Goal: Task Accomplishment & Management: Manage account settings

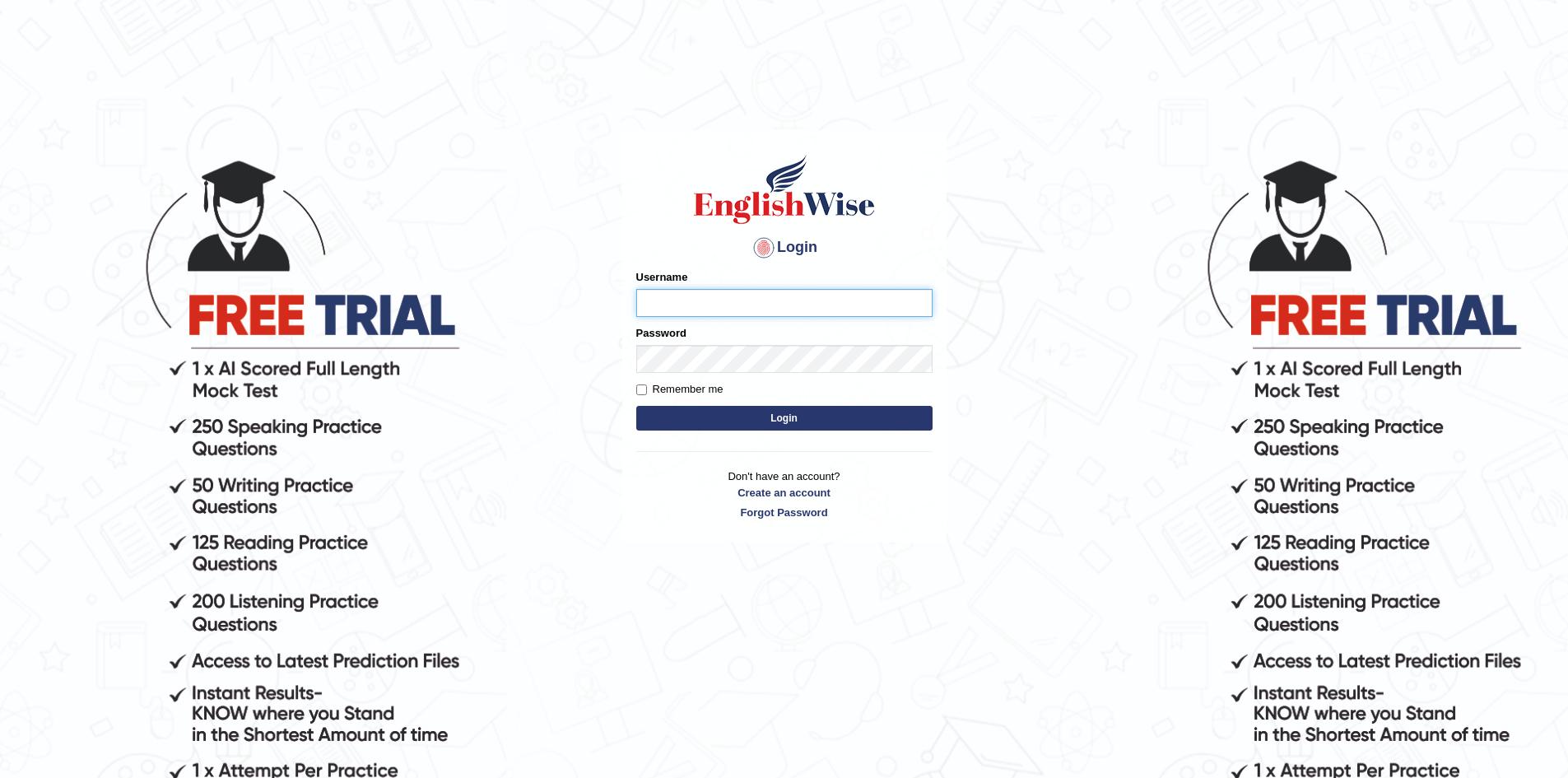
click at [689, 300] on input "Username" at bounding box center [784, 303] width 296 height 28
type input "amyrys"
click at [636, 406] on button "Login" at bounding box center [784, 418] width 296 height 25
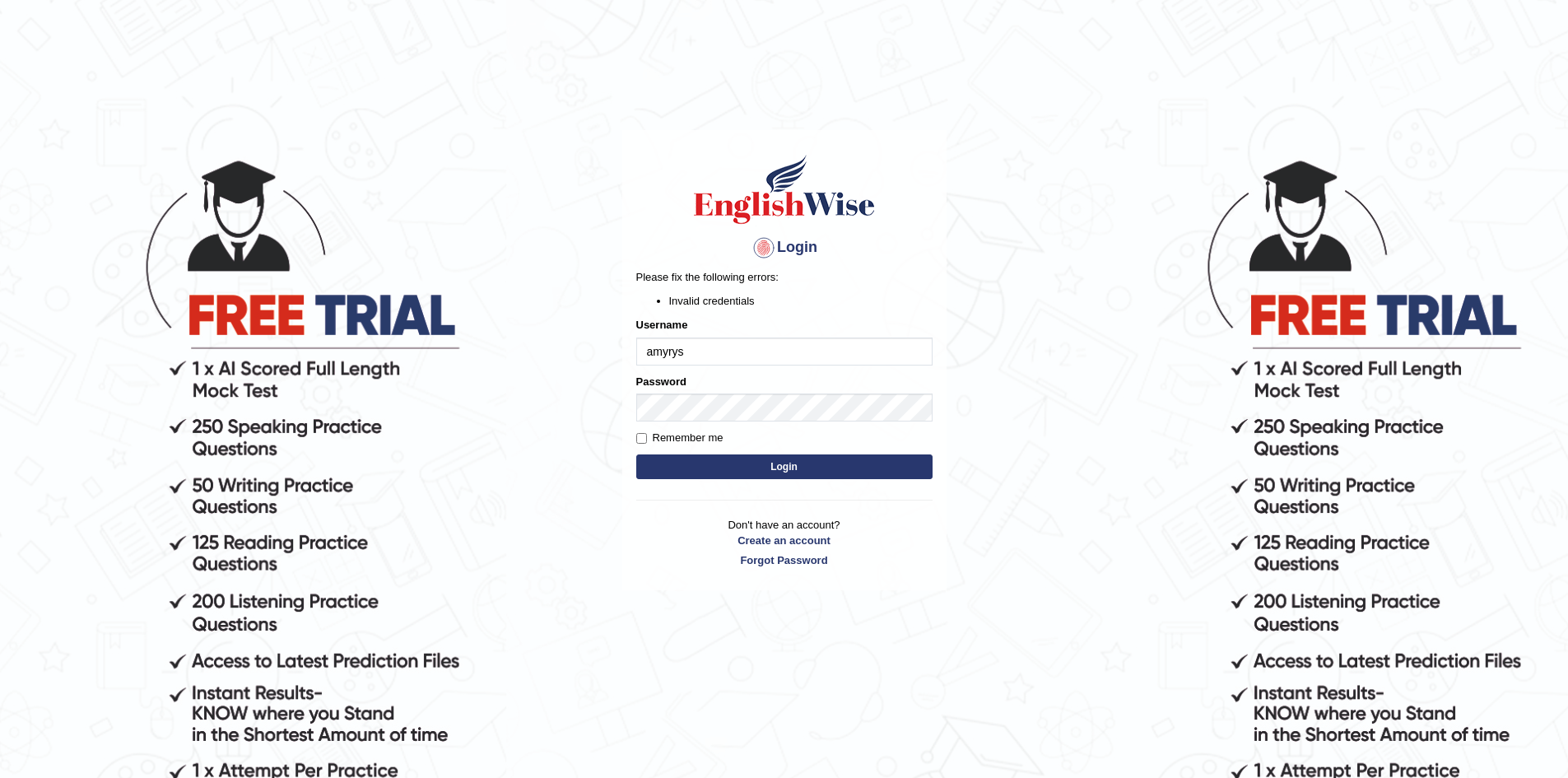
click at [711, 351] on input "amyrys" at bounding box center [784, 351] width 296 height 28
type input "amyreyes"
click at [636, 454] on button "Login" at bounding box center [784, 466] width 296 height 25
click at [606, 408] on body "Login Please fix the following errors: Invalid credentials Username [PERSON_NAM…" at bounding box center [784, 467] width 1568 height 778
click at [636, 454] on button "Login" at bounding box center [784, 466] width 296 height 25
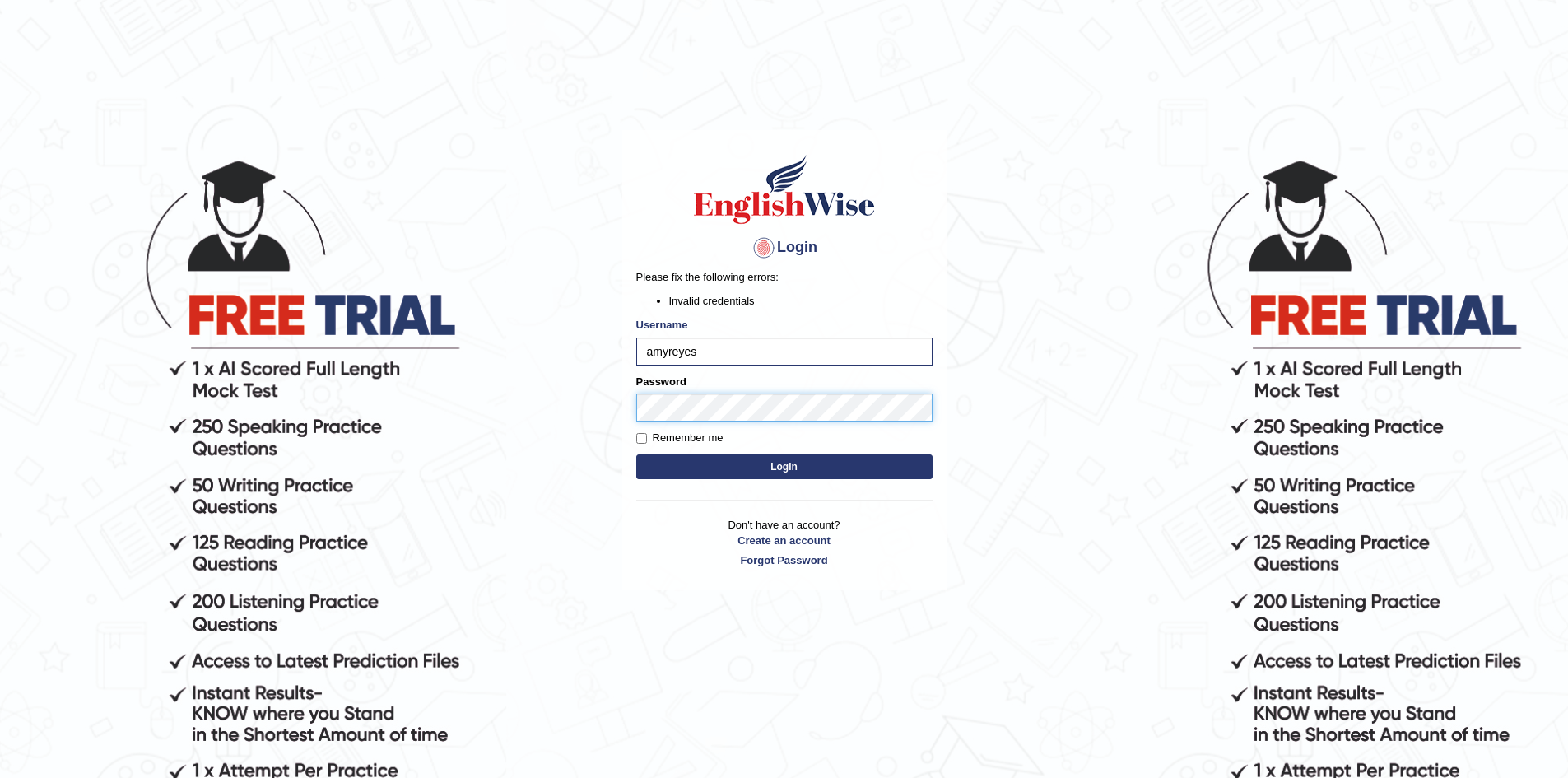
click at [636, 454] on button "Login" at bounding box center [784, 466] width 296 height 25
click at [615, 401] on body "Login Please fix the following errors: Invalid credentials Username amyreyes Pa…" at bounding box center [784, 467] width 1568 height 778
click at [636, 454] on button "Login" at bounding box center [784, 466] width 296 height 25
click at [776, 468] on button "Login" at bounding box center [784, 466] width 296 height 25
click at [619, 406] on main "Login Please fix the following errors: Invalid credentials Username amyreyes Pa…" at bounding box center [784, 335] width 329 height 514
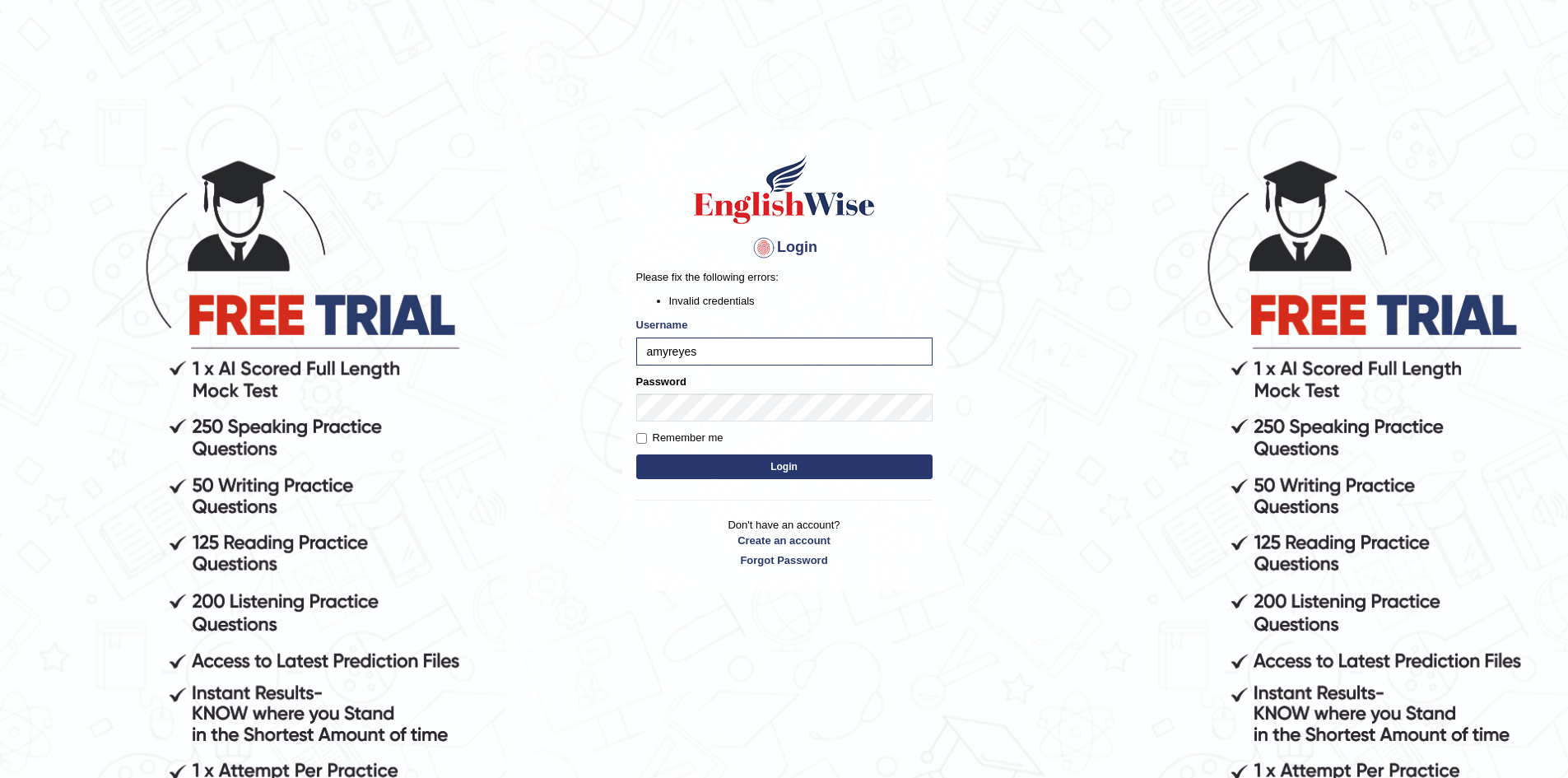
click at [819, 466] on button "Login" at bounding box center [784, 466] width 296 height 25
drag, startPoint x: 709, startPoint y: 354, endPoint x: 588, endPoint y: 358, distance: 121.1
click at [588, 358] on body "Login Please fix the following errors: Invalid credentials Username amyreyes Pa…" at bounding box center [784, 467] width 1568 height 778
type input "a"
type input "amellyn.reyes14@yahoo.com"
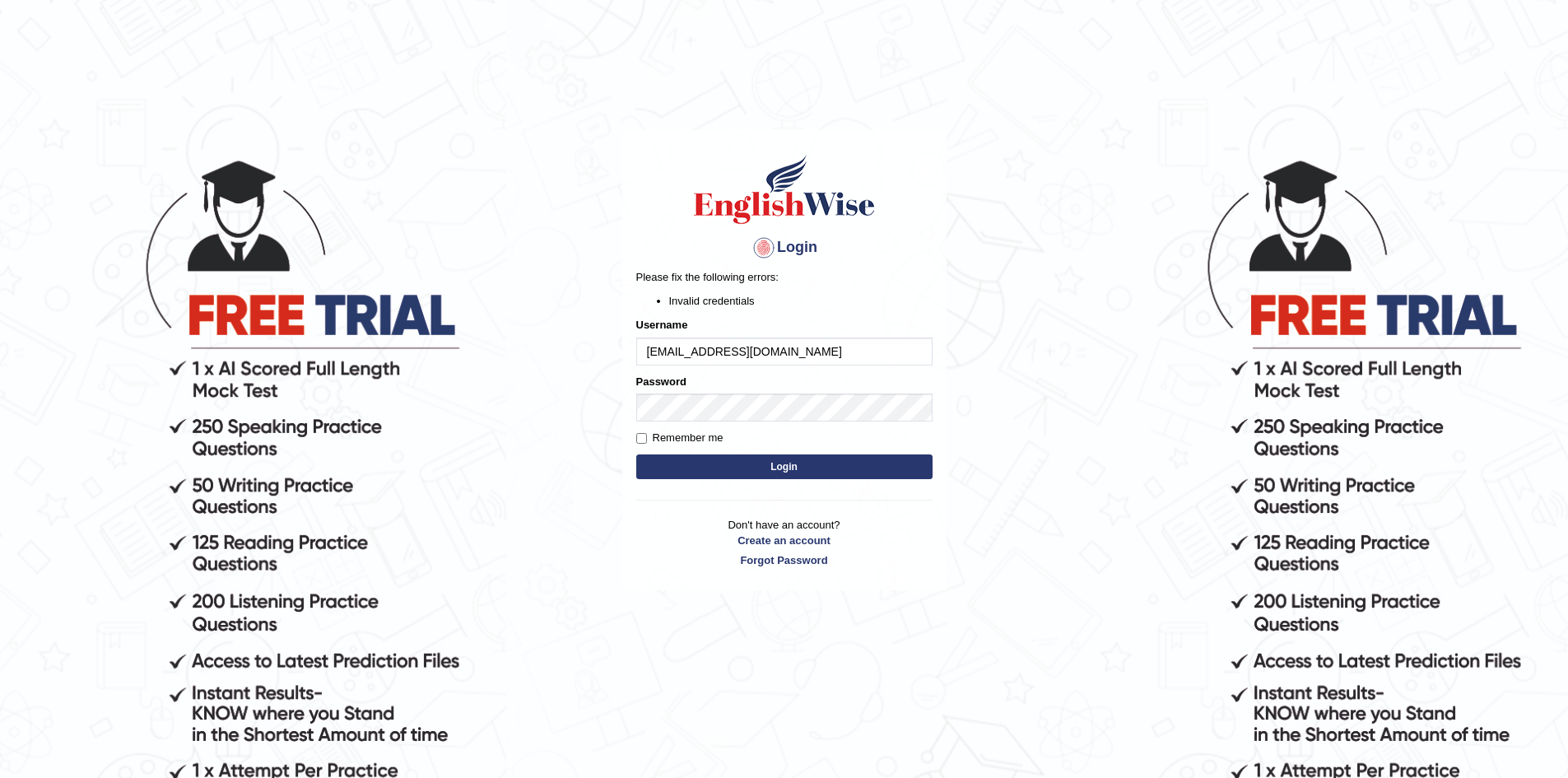
click at [636, 454] on button "Login" at bounding box center [784, 466] width 296 height 25
click at [619, 407] on main "Login Please fix the following errors: Invalid credentials Username amellyn.rey…" at bounding box center [784, 335] width 329 height 514
click at [636, 454] on button "Login" at bounding box center [784, 466] width 296 height 25
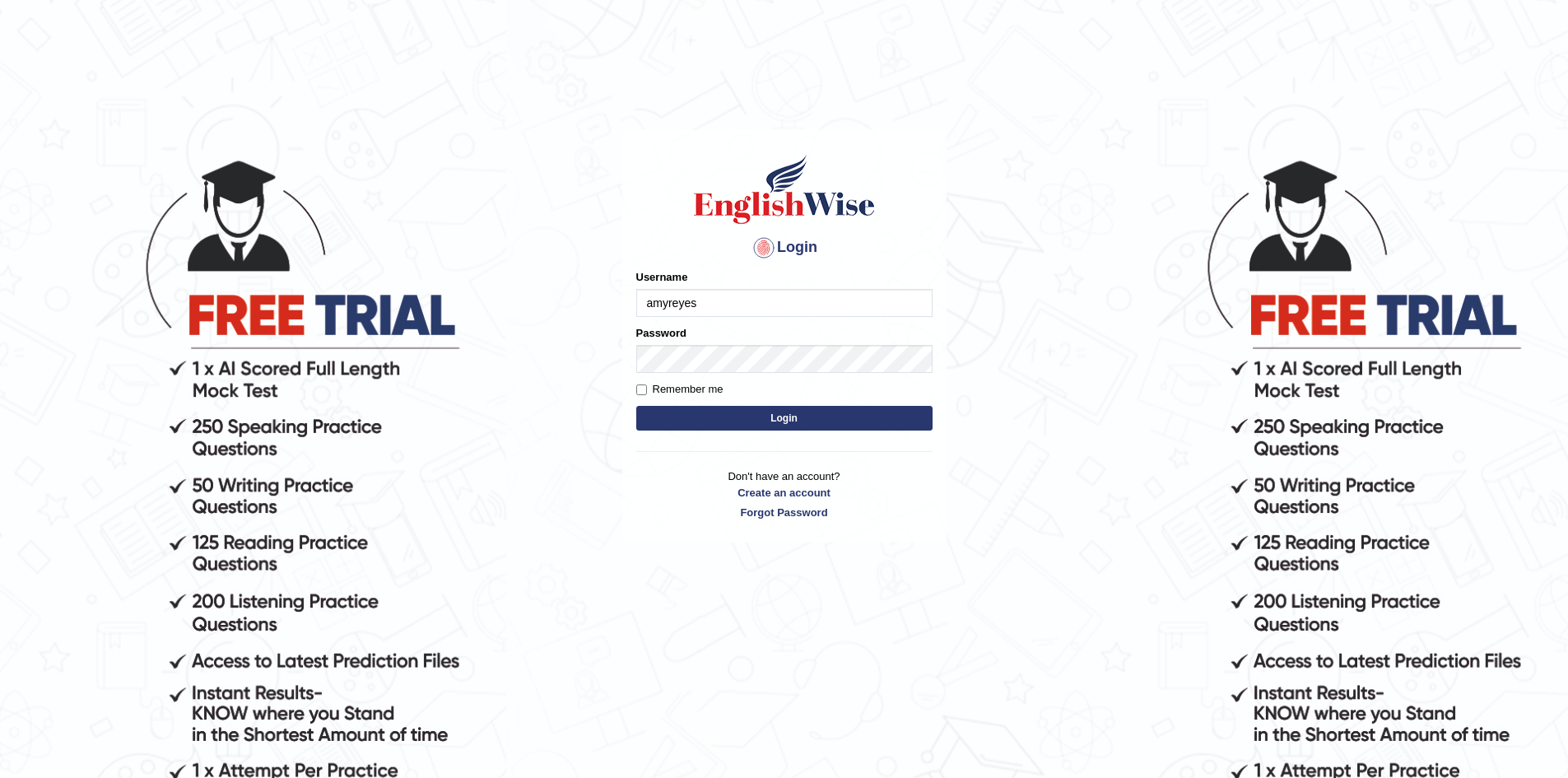
type input "amyreyes"
click at [785, 414] on button "Login" at bounding box center [784, 418] width 296 height 25
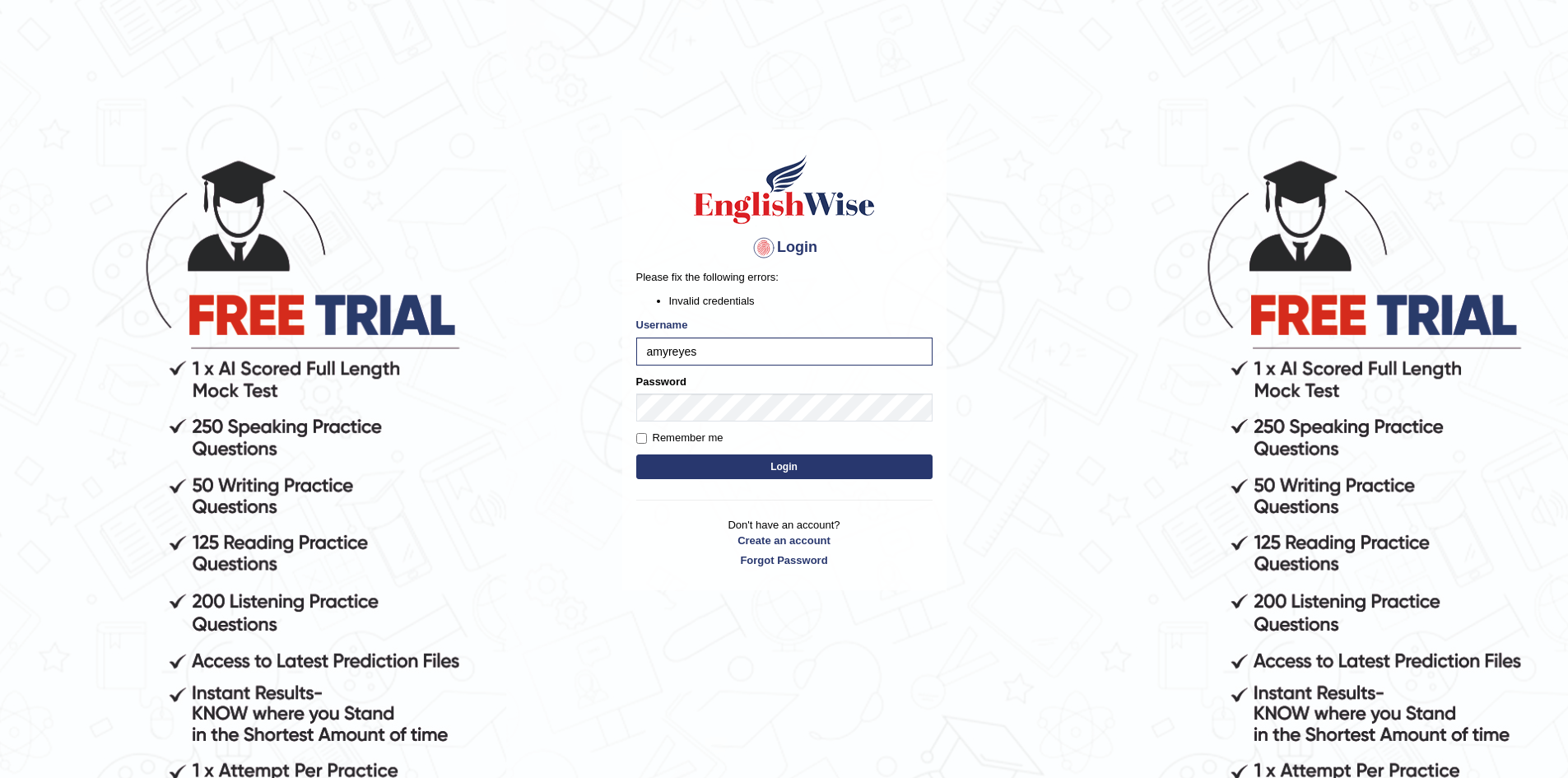
click at [757, 467] on button "Login" at bounding box center [784, 466] width 296 height 25
click at [785, 563] on link "Forgot Password" at bounding box center [784, 561] width 296 height 16
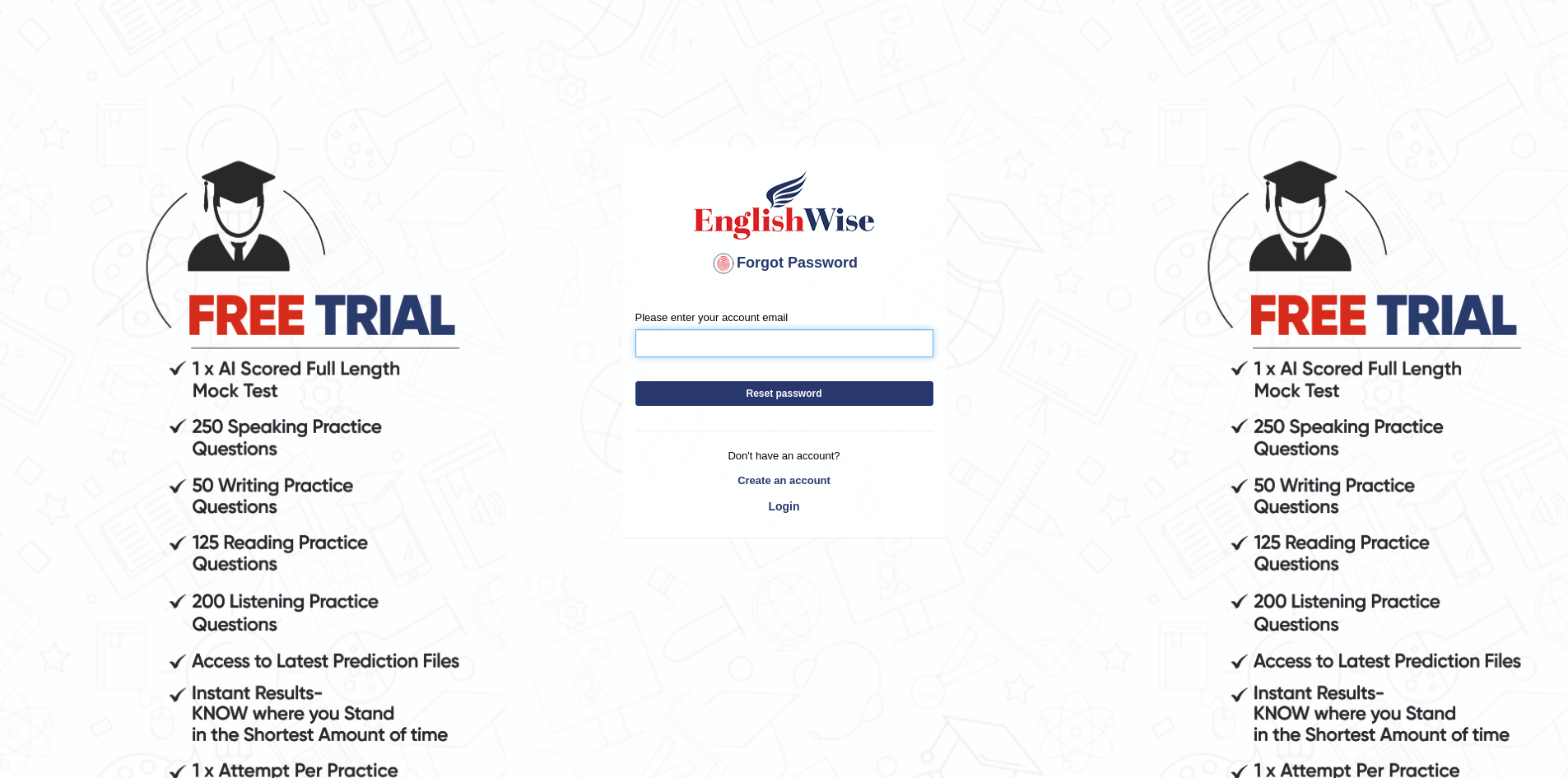
click at [718, 349] on input "Please enter your account email" at bounding box center [784, 343] width 298 height 28
type input "amellyn.reyes14@yahoo.com"
click at [750, 395] on button "Reset password" at bounding box center [784, 393] width 298 height 25
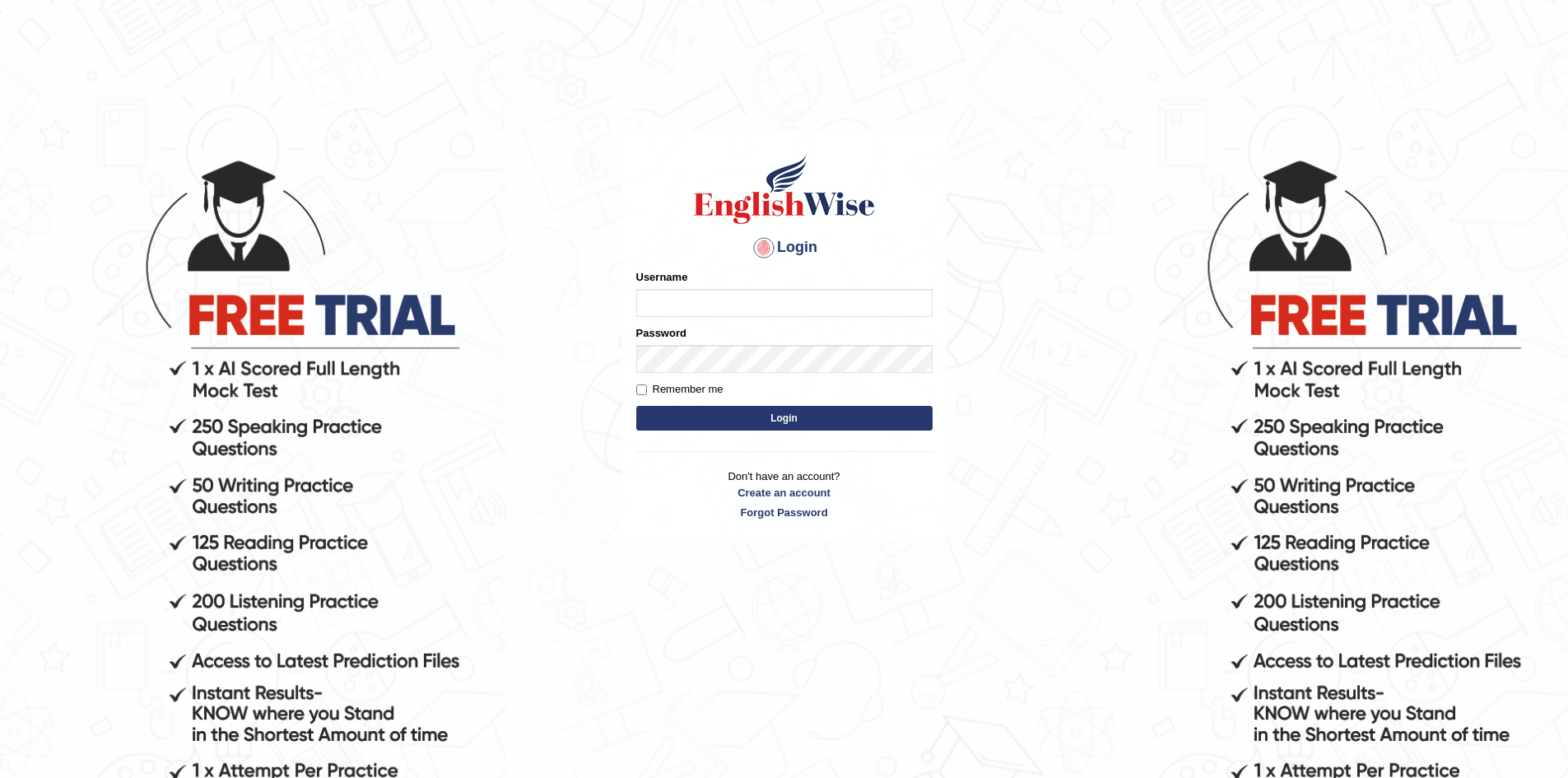
click at [829, 305] on input "Username" at bounding box center [784, 303] width 296 height 28
type input "amyreyes"
click at [636, 406] on button "Login" at bounding box center [784, 418] width 296 height 25
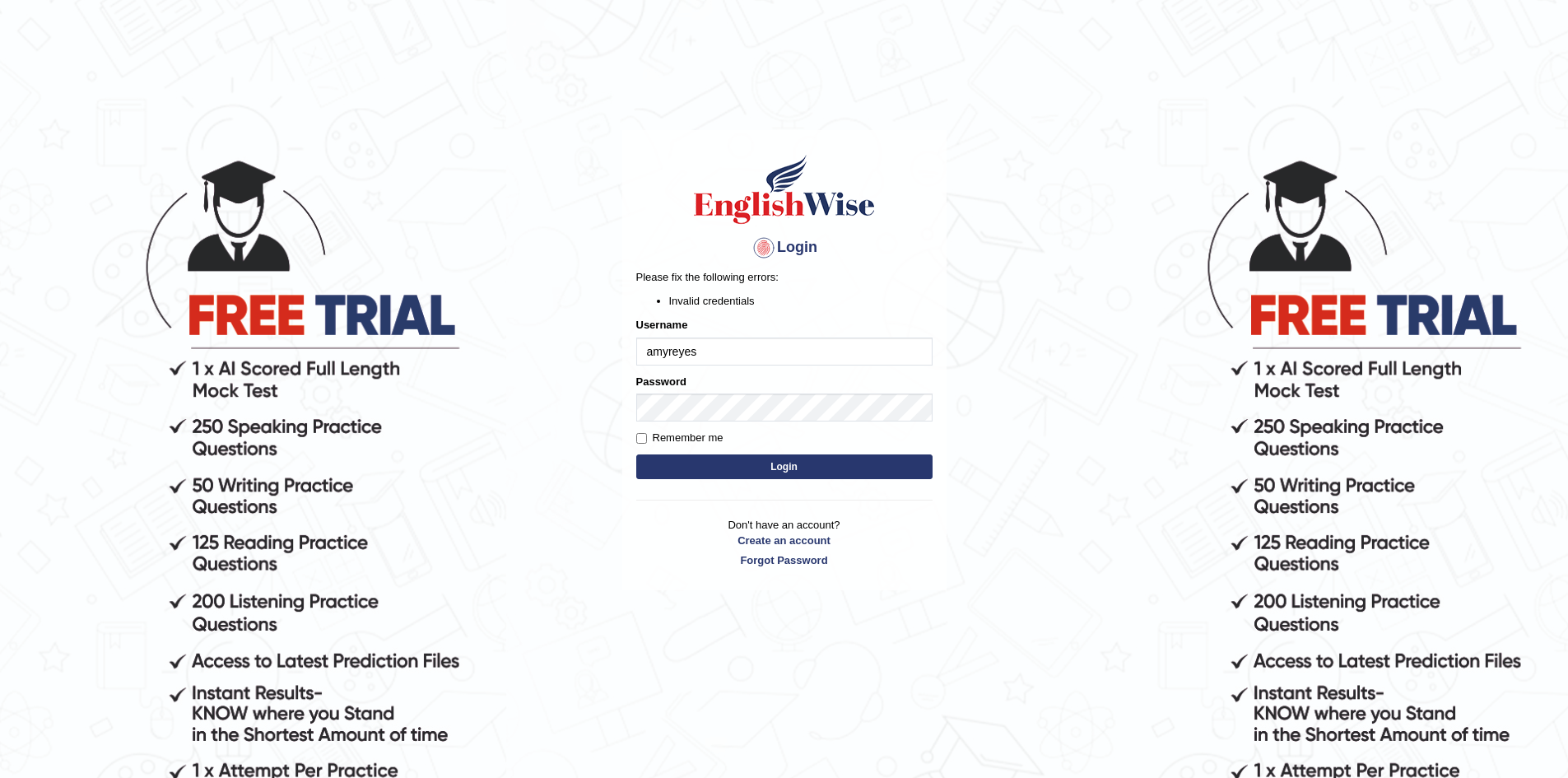
click at [692, 348] on input "amyreyes" at bounding box center [784, 351] width 296 height 28
type input "amyrys"
click at [773, 461] on button "Login" at bounding box center [784, 466] width 296 height 25
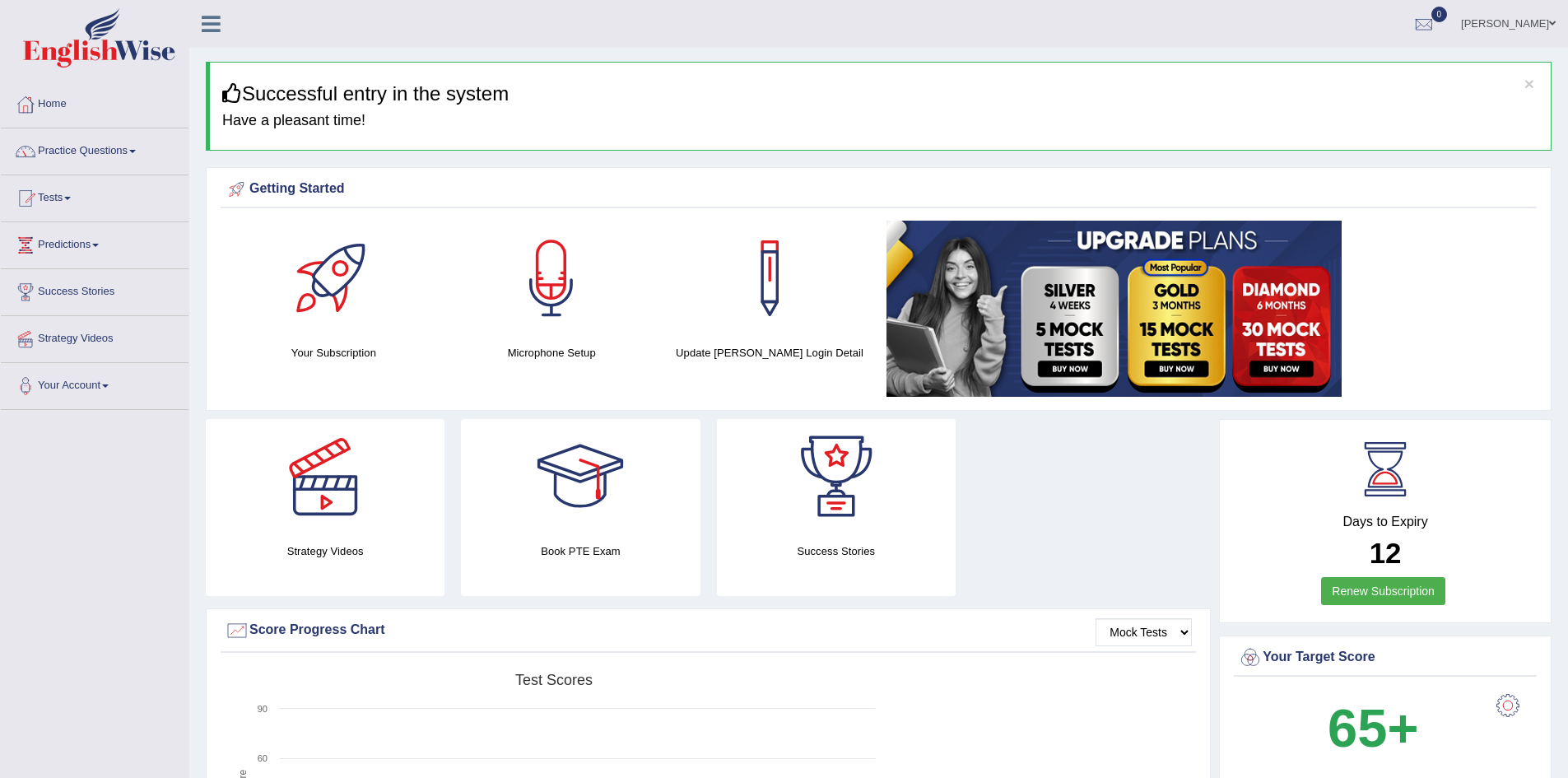
click at [1536, 8] on link "[PERSON_NAME]" at bounding box center [1507, 22] width 119 height 43
click at [1475, 63] on link "Username: [PERSON_NAME]" at bounding box center [1477, 76] width 178 height 55
click at [1513, 21] on link "[PERSON_NAME]" at bounding box center [1507, 22] width 119 height 43
click at [98, 384] on link "Your Account" at bounding box center [94, 384] width 188 height 41
click at [86, 482] on link "Change Password" at bounding box center [107, 482] width 154 height 30
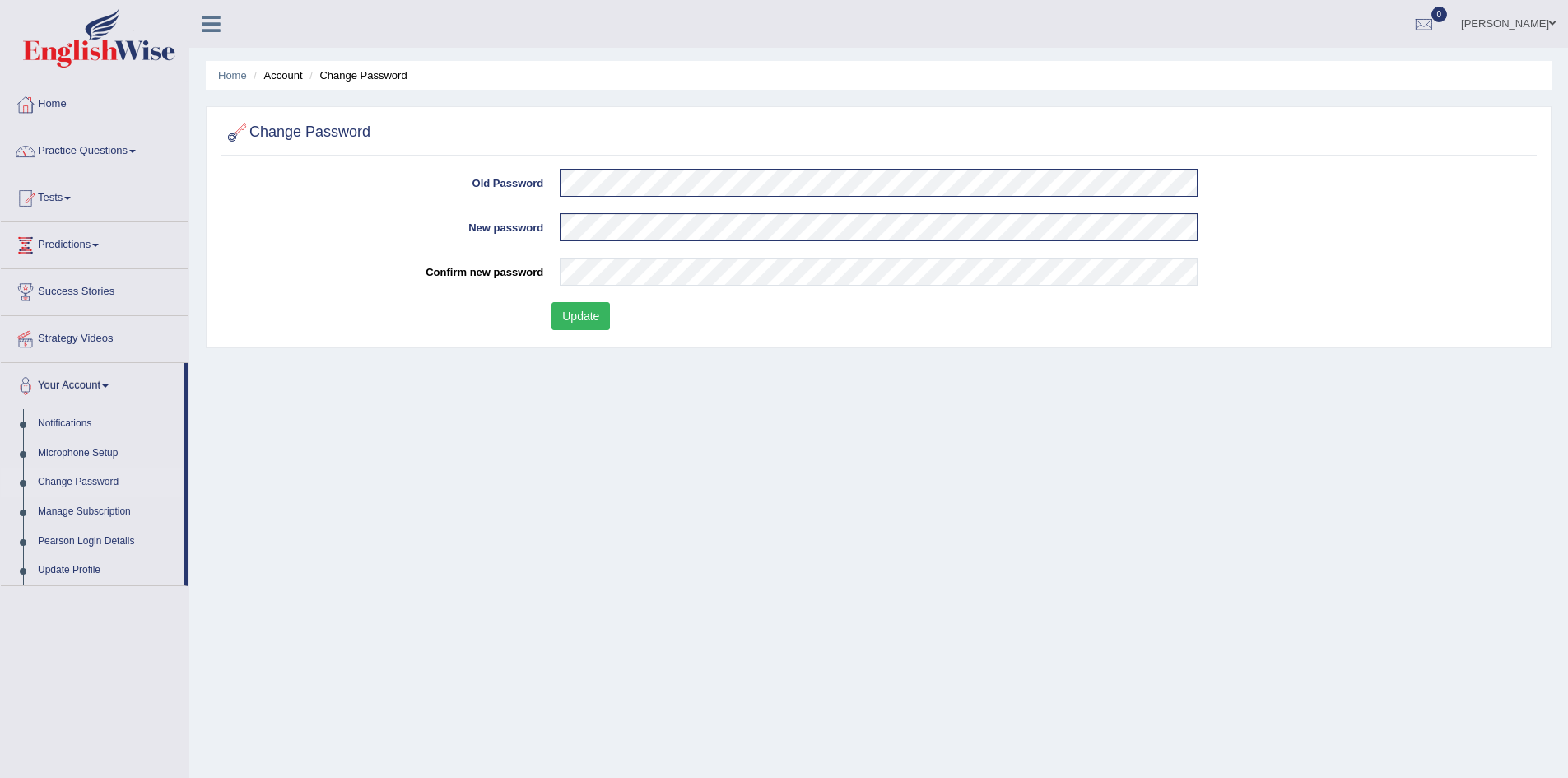
click at [580, 323] on button "Update" at bounding box center [580, 316] width 58 height 28
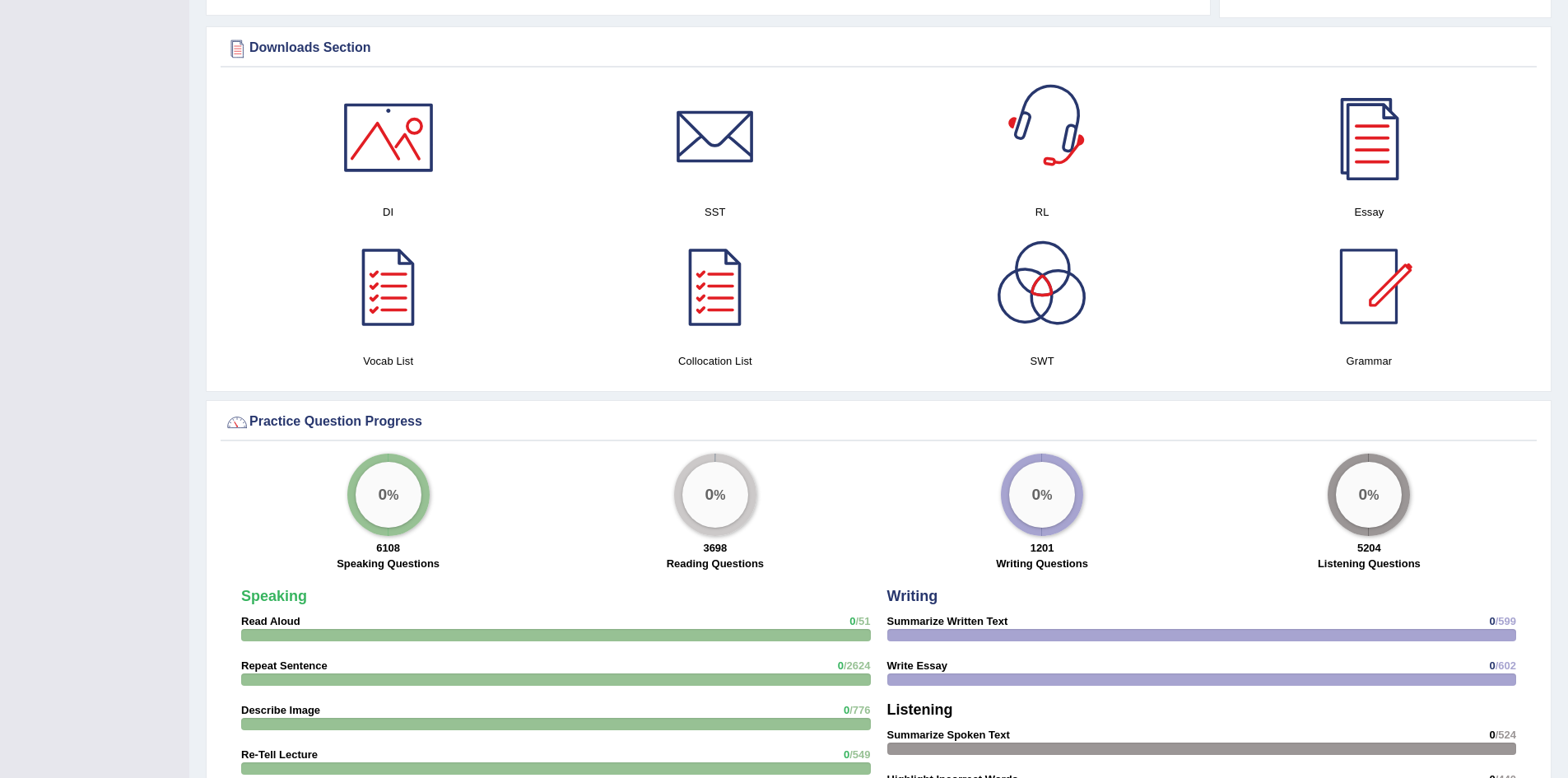
scroll to position [906, 0]
